Goal: Information Seeking & Learning: Learn about a topic

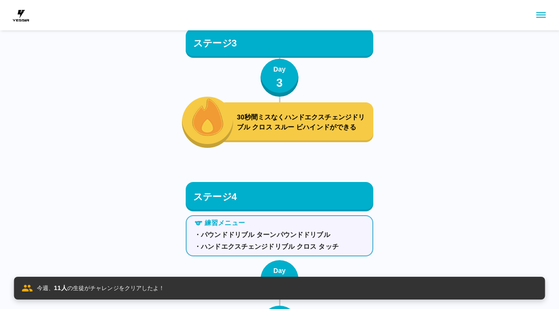
scroll to position [5522, 0]
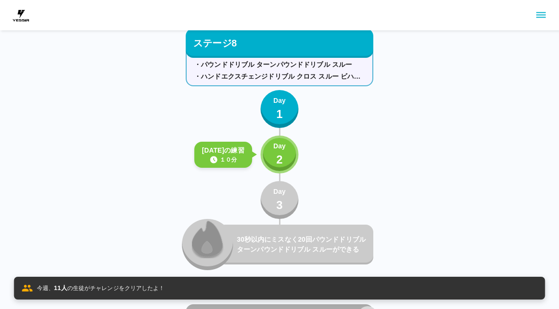
click at [283, 167] on div "Day 2" at bounding box center [279, 154] width 12 height 27
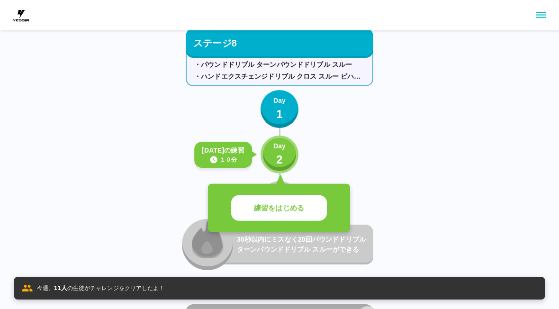
click at [298, 209] on p "練習をはじめる" at bounding box center [279, 208] width 50 height 11
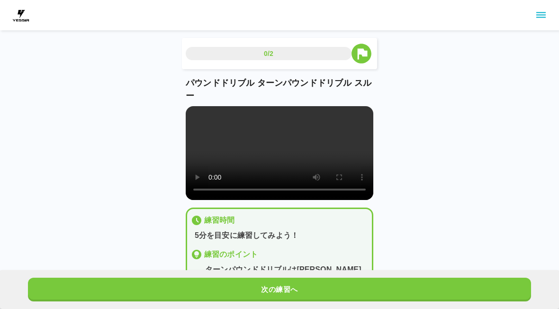
click at [304, 200] on video at bounding box center [279, 153] width 187 height 94
click at [292, 298] on button "次の練習へ" at bounding box center [279, 289] width 503 height 24
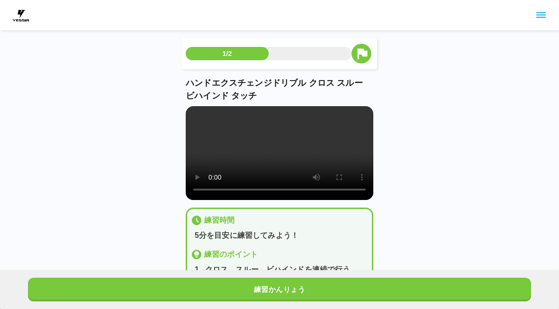
click at [292, 297] on button "練習かんりょう" at bounding box center [279, 289] width 503 height 24
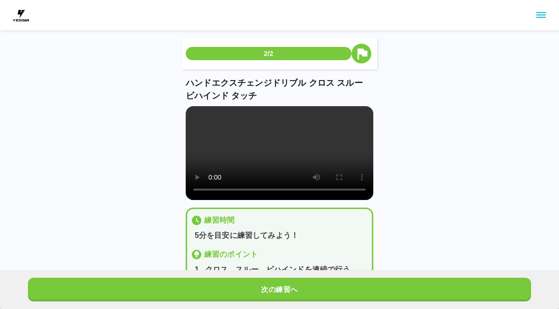
click at [292, 290] on button "次の練習へ" at bounding box center [279, 289] width 503 height 24
click at [291, 289] on button "次の練習へ" at bounding box center [279, 289] width 503 height 24
click at [292, 288] on button "次の練習へ" at bounding box center [279, 289] width 503 height 24
click at [294, 289] on button "次の練習へ" at bounding box center [279, 289] width 503 height 24
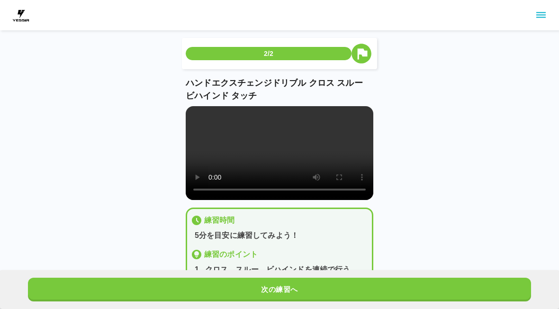
click at [293, 289] on button "次の練習へ" at bounding box center [279, 289] width 503 height 24
click at [296, 288] on button "次の練習へ" at bounding box center [279, 289] width 503 height 24
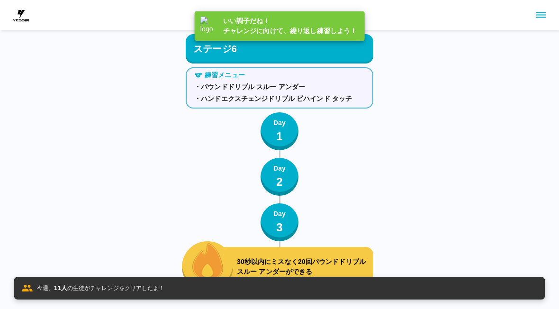
scroll to position [5522, 0]
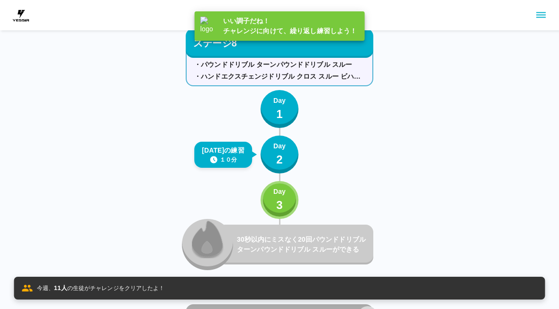
click at [278, 210] on p "3" at bounding box center [279, 204] width 7 height 17
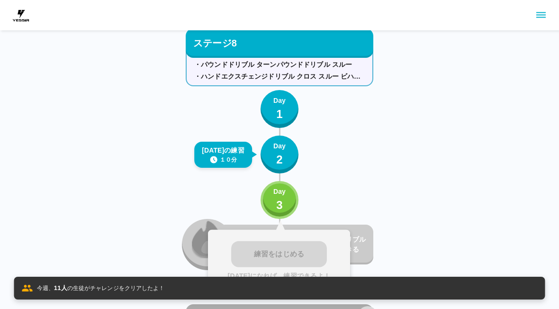
click at [147, 284] on p "今週、 11 人 の生徒がチャレンジをクリアしたよ！" at bounding box center [101, 287] width 128 height 9
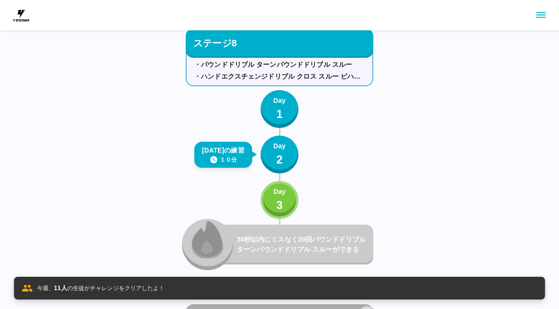
click at [40, 283] on p "今週、 11 人 の生徒がチャレンジをクリアしたよ！" at bounding box center [101, 287] width 128 height 9
click at [69, 296] on div "今週、 11 人 の生徒がチャレンジをクリアしたよ！" at bounding box center [279, 287] width 531 height 23
click at [95, 291] on p "今週、 11 人 の生徒がチャレンジをクリアしたよ！" at bounding box center [101, 287] width 128 height 9
